Goal: Task Accomplishment & Management: Use online tool/utility

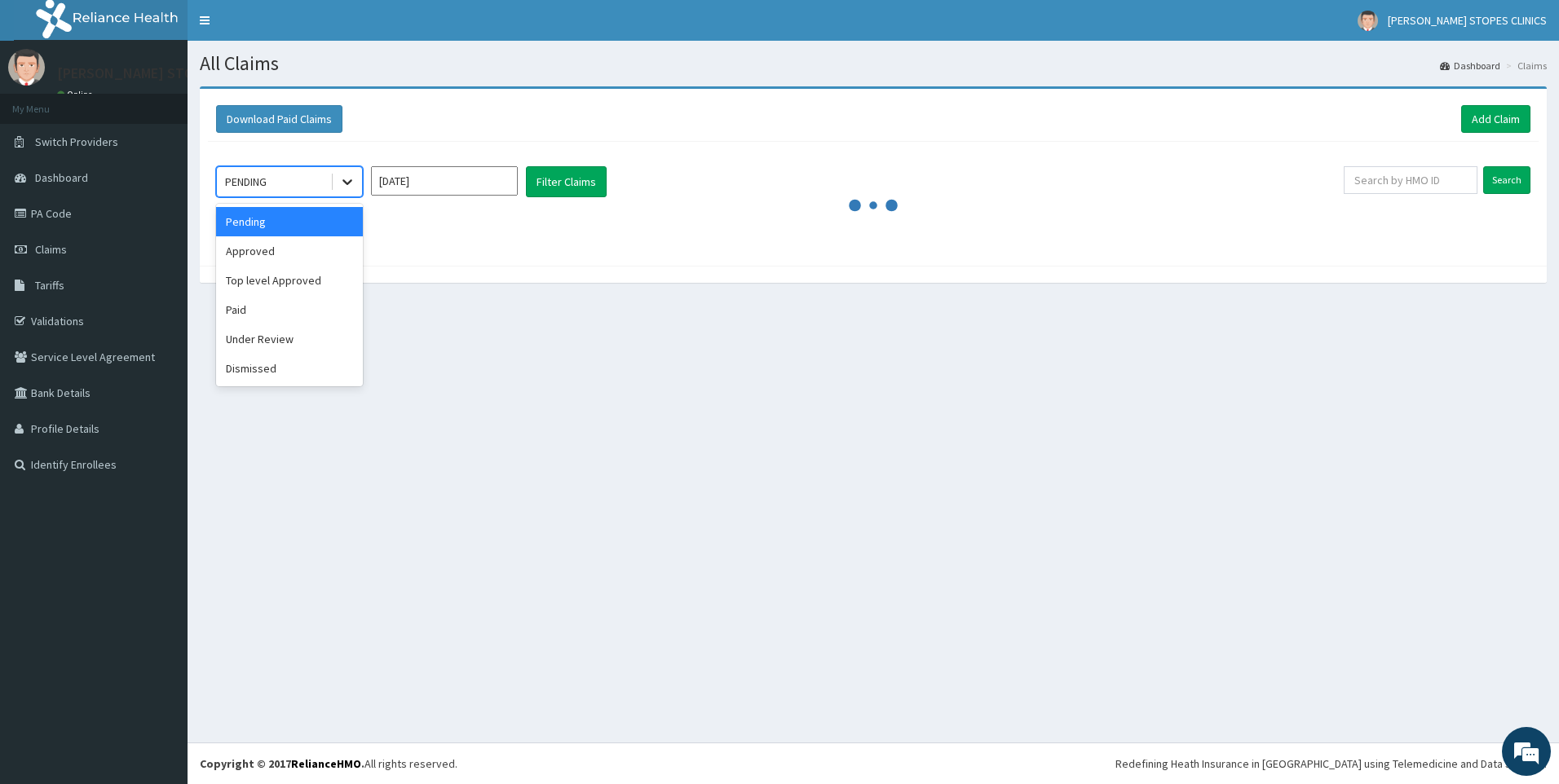
click at [348, 185] on icon at bounding box center [347, 181] width 17 height 17
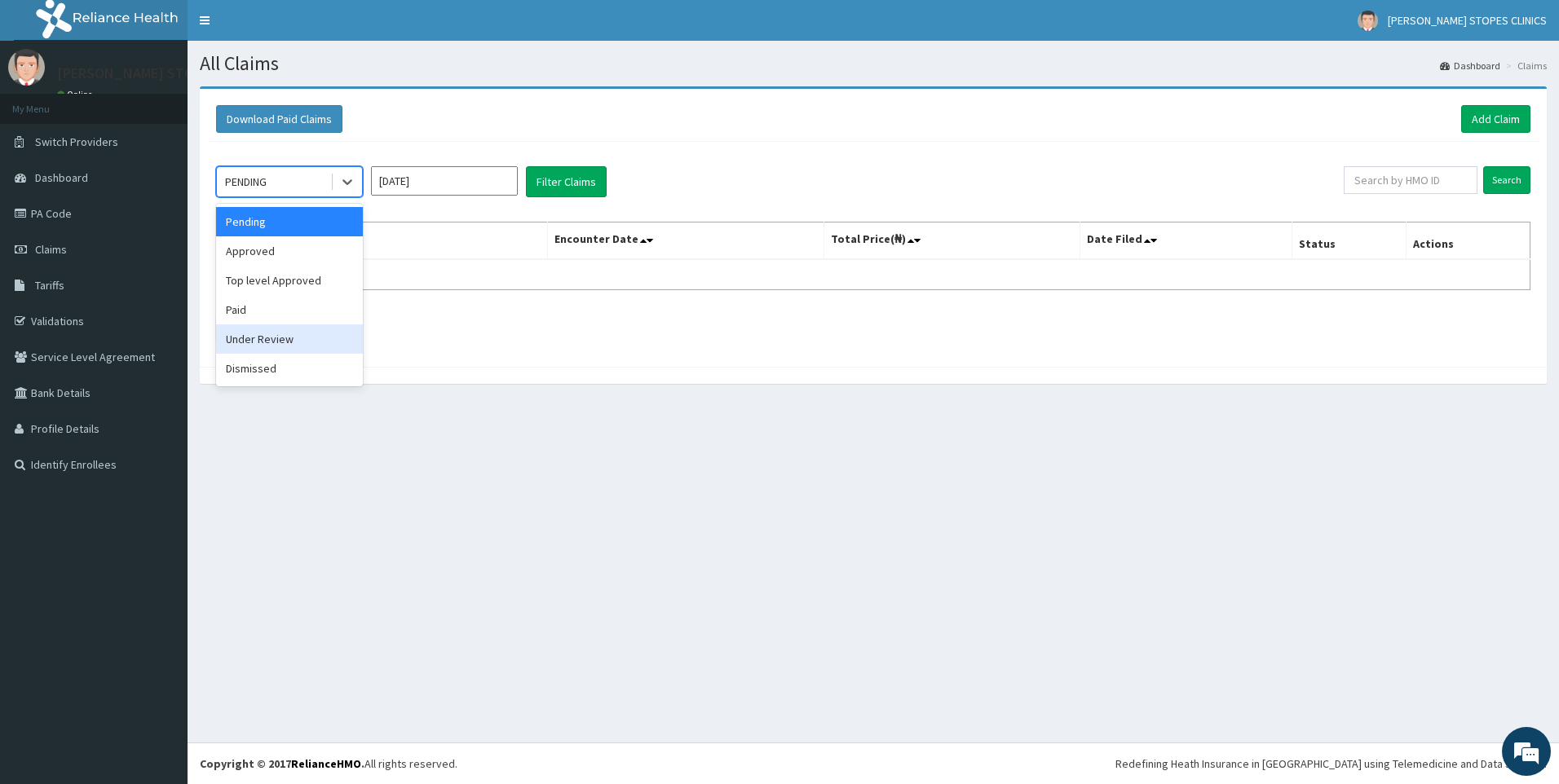
click at [257, 348] on div "Under Review" at bounding box center [289, 339] width 147 height 30
click at [337, 188] on div at bounding box center [347, 182] width 30 height 30
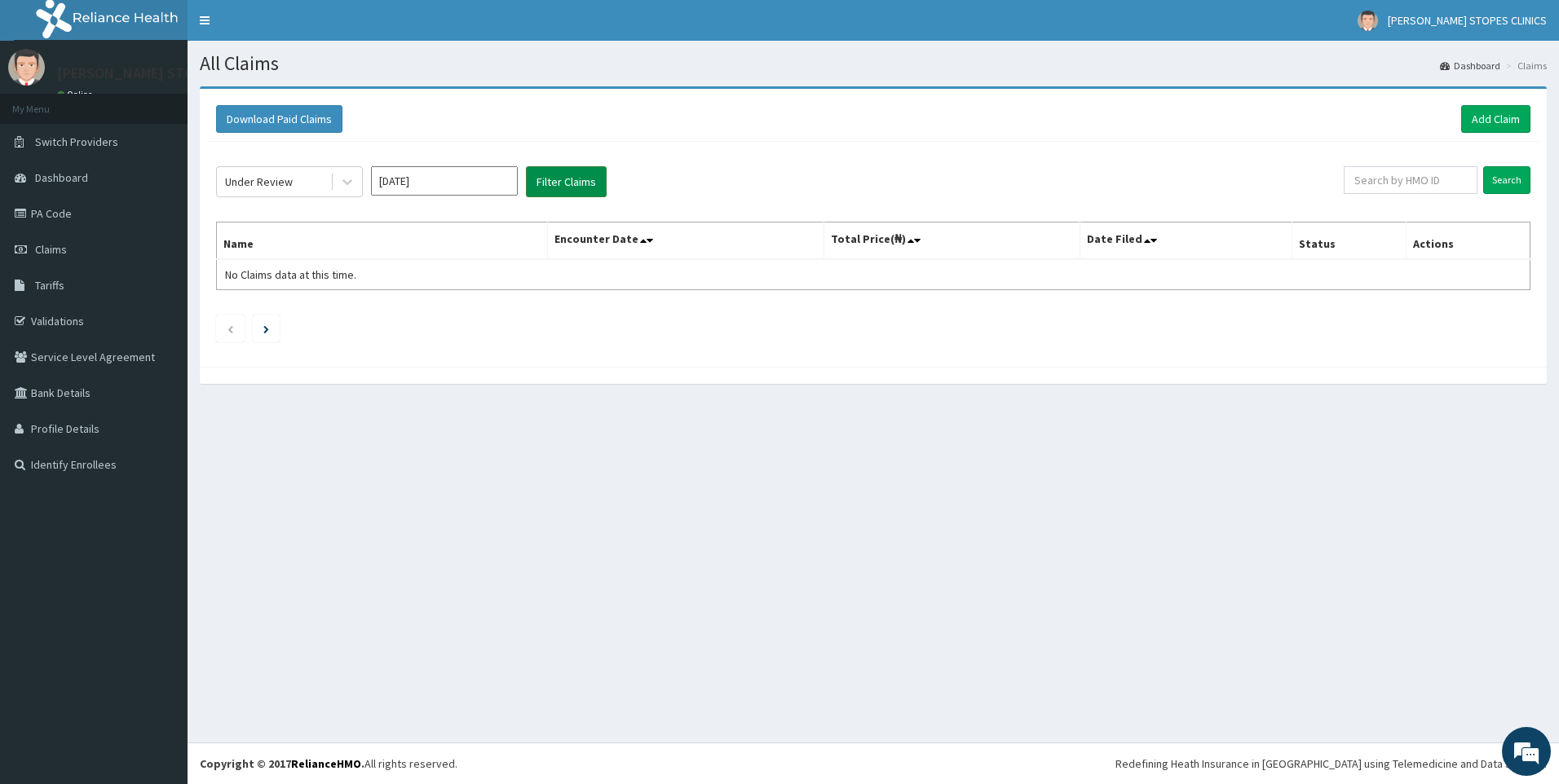
click at [550, 186] on button "Filter Claims" at bounding box center [566, 181] width 81 height 30
